Goal: Task Accomplishment & Management: Complete application form

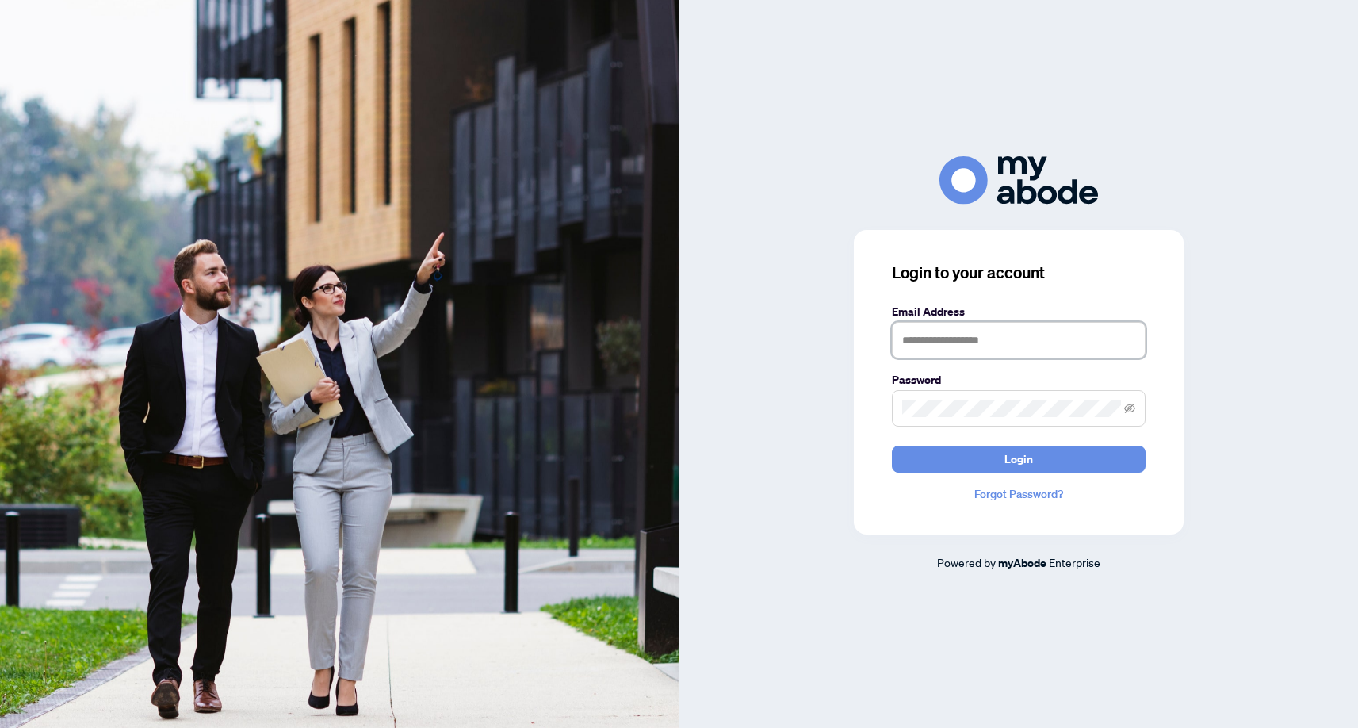
click at [969, 346] on input "text" at bounding box center [1019, 340] width 254 height 36
type input "**********"
click at [892, 446] on button "Login" at bounding box center [1019, 459] width 254 height 27
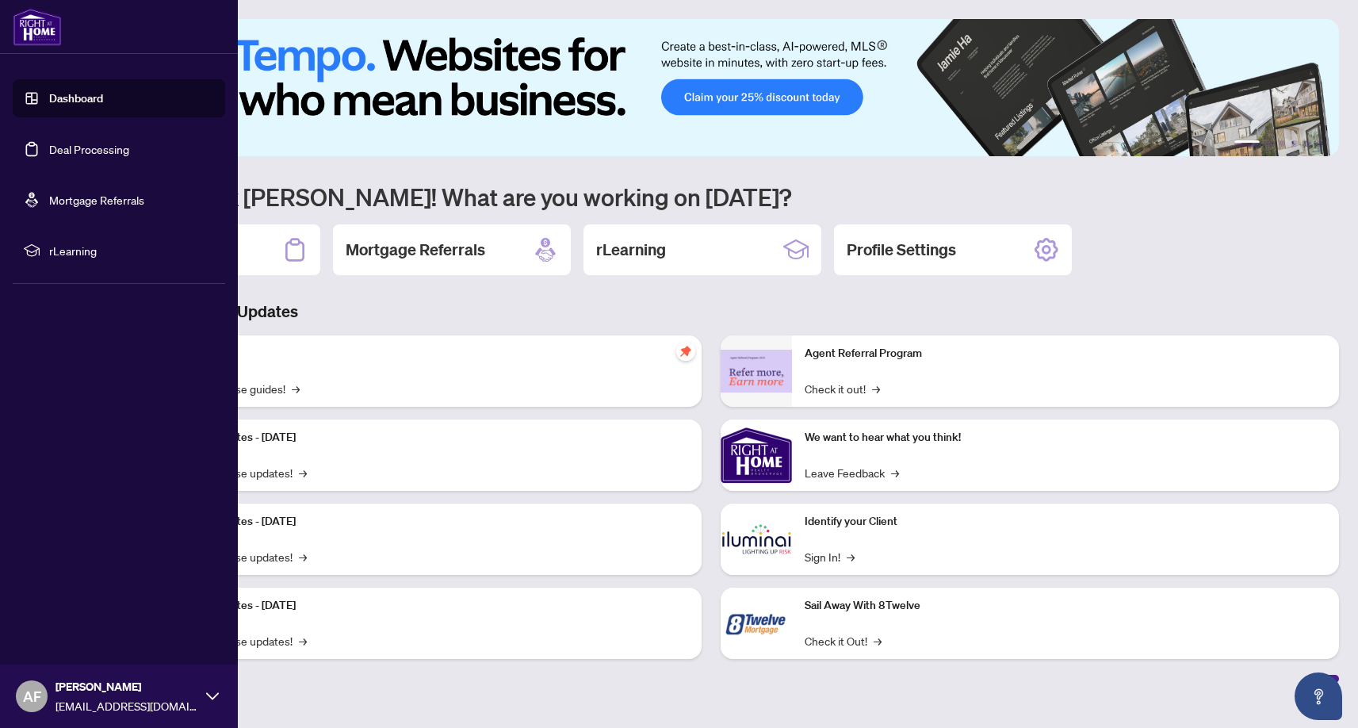
click at [58, 153] on link "Deal Processing" at bounding box center [89, 149] width 80 height 14
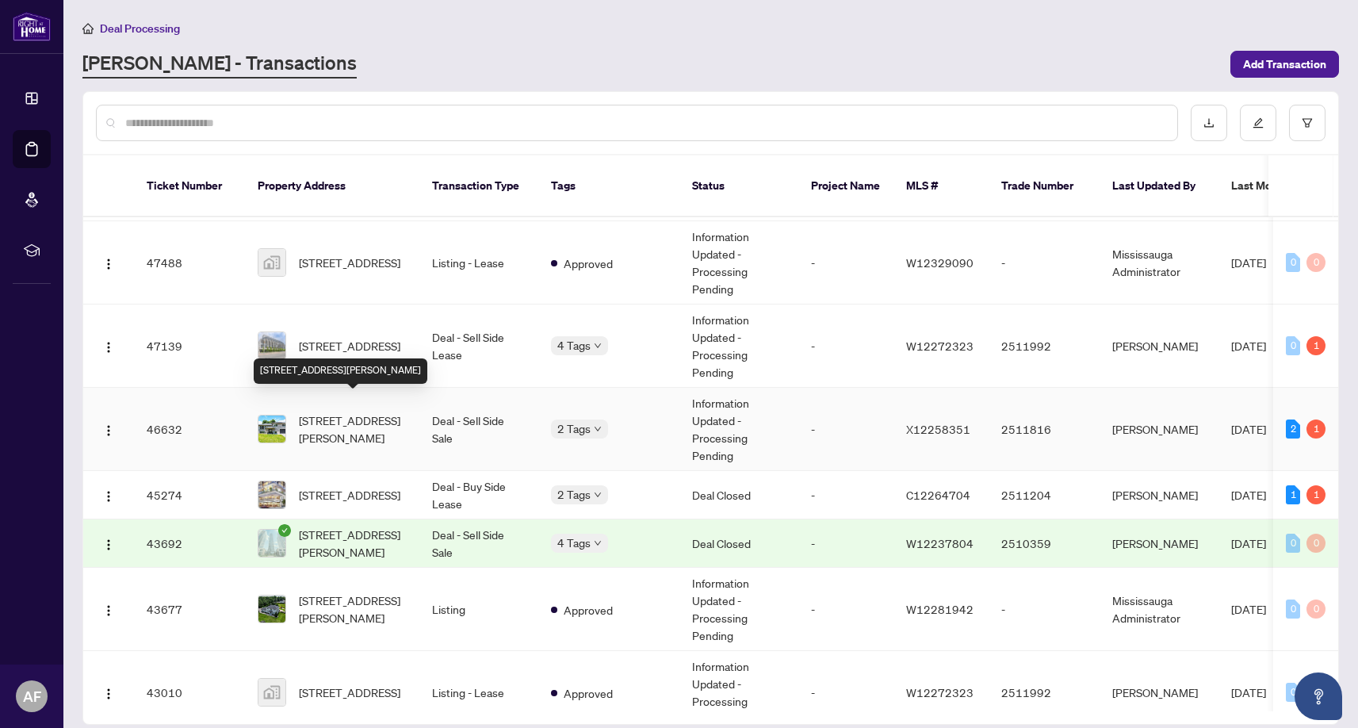
scroll to position [159, 0]
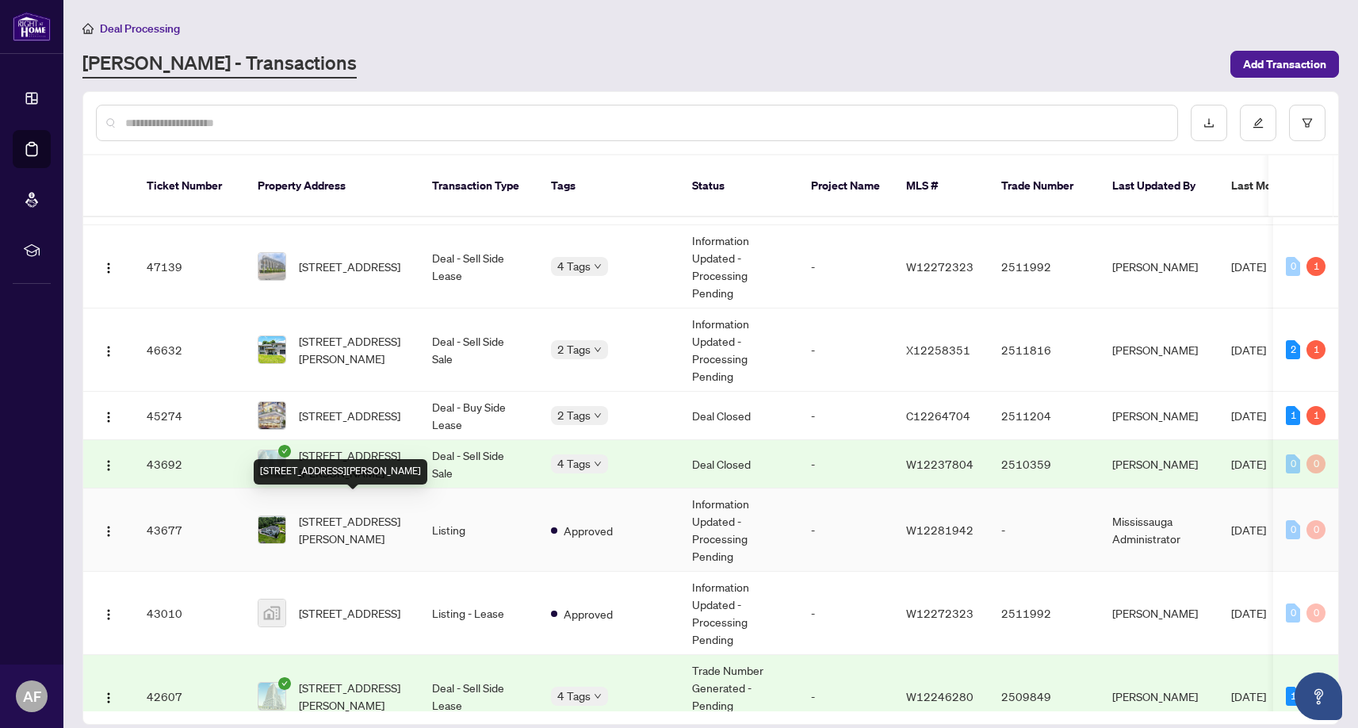
click at [360, 515] on span "[STREET_ADDRESS][PERSON_NAME]" at bounding box center [353, 529] width 108 height 35
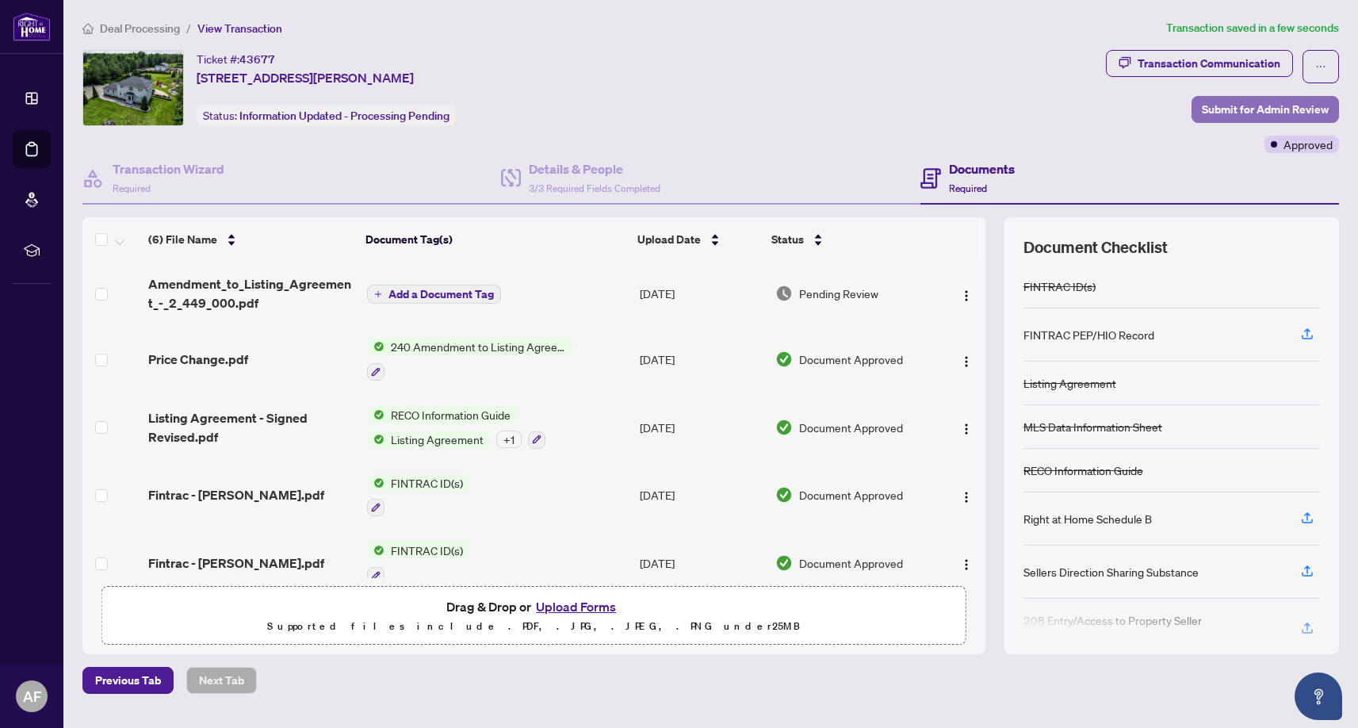
click at [1275, 105] on span "Submit for Admin Review" at bounding box center [1265, 109] width 127 height 25
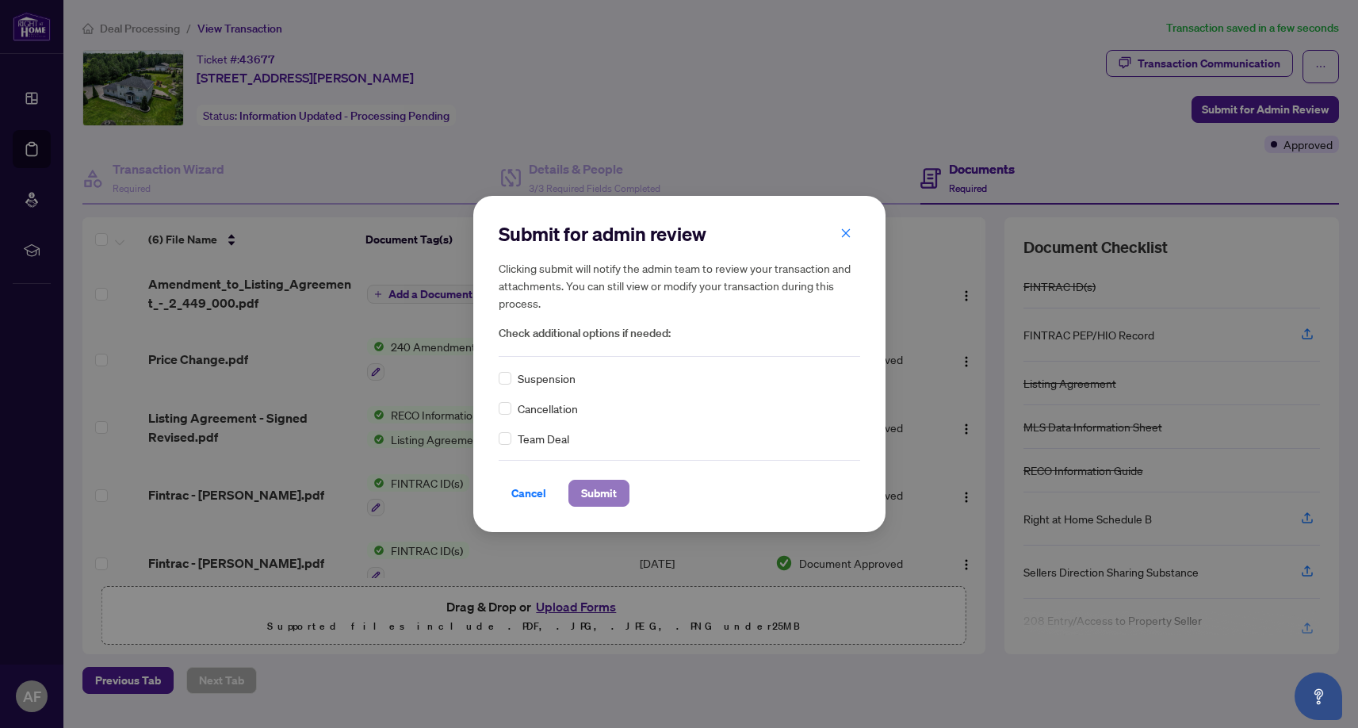
click at [597, 491] on span "Submit" at bounding box center [599, 493] width 36 height 25
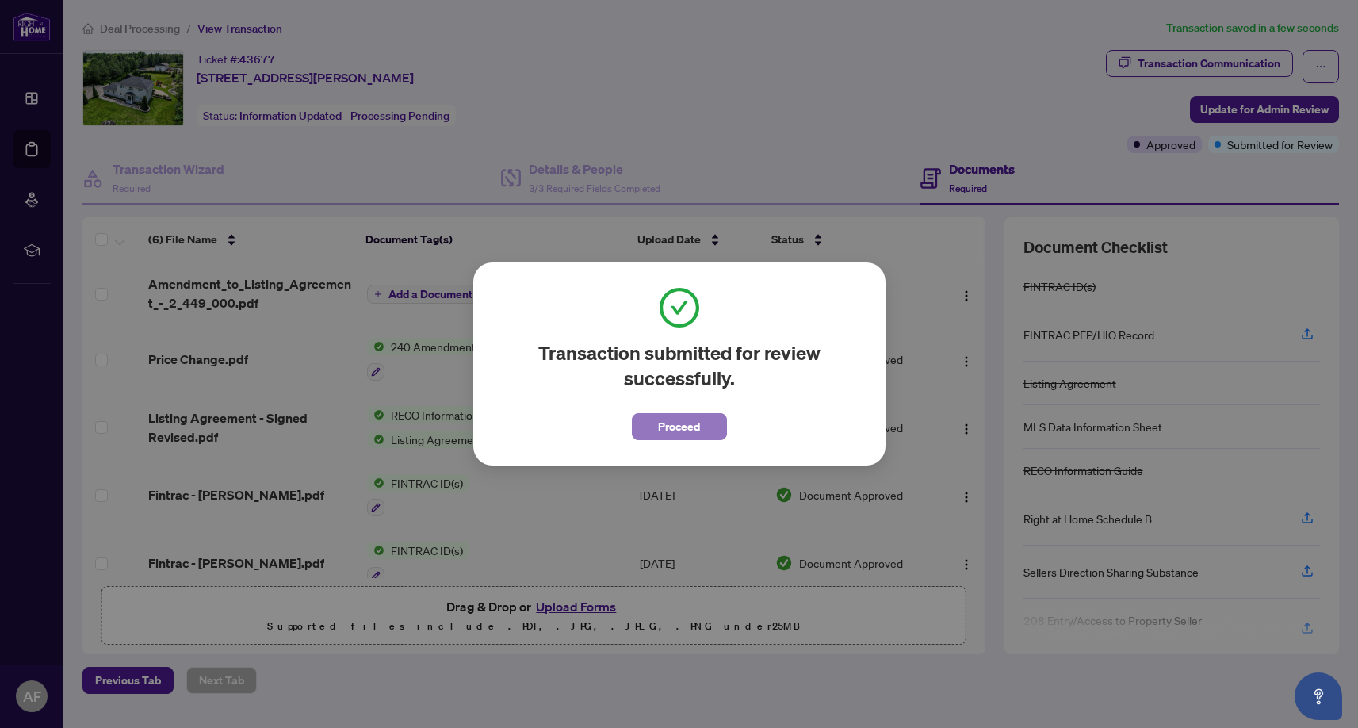
click at [672, 423] on span "Proceed" at bounding box center [679, 426] width 42 height 25
